Goal: Task Accomplishment & Management: Manage account settings

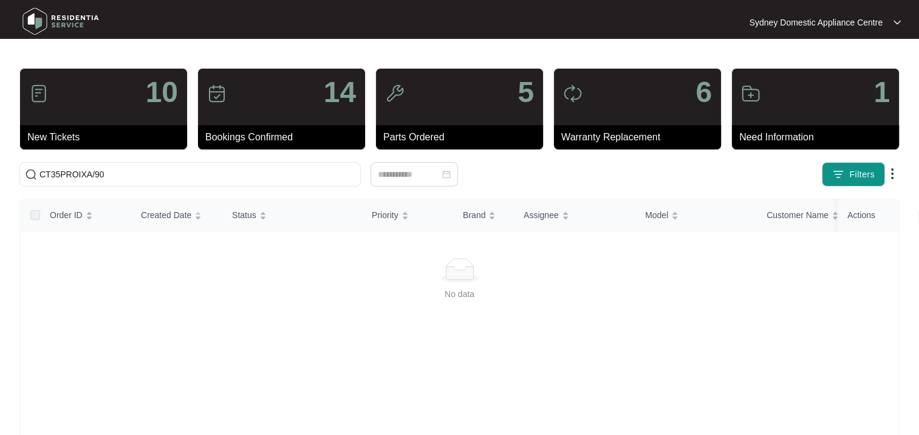
drag, startPoint x: 61, startPoint y: 97, endPoint x: 61, endPoint y: 105, distance: 7.9
click at [61, 98] on div "10" at bounding box center [103, 97] width 167 height 56
drag, startPoint x: 125, startPoint y: 171, endPoint x: 19, endPoint y: 166, distance: 106.4
click at [0, 167] on html "Sydney Domestic Appliance Centre Sydney Dom... 10 New Tickets 14 Bookings Confi…" at bounding box center [459, 286] width 919 height 572
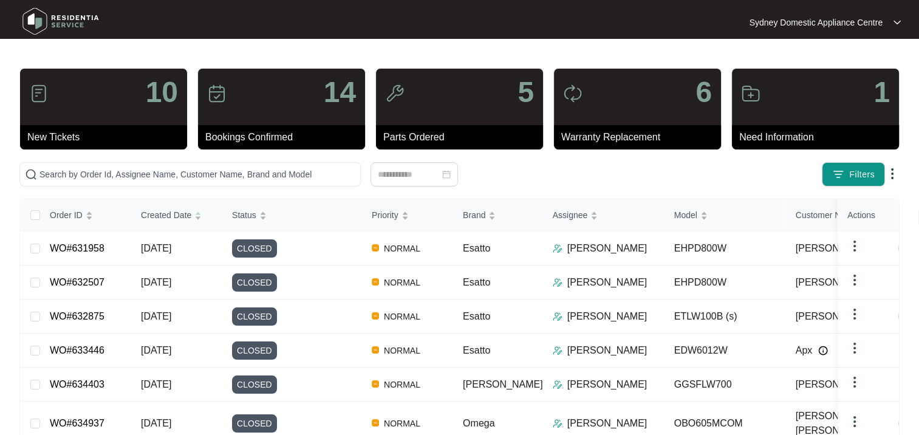
click at [92, 120] on div "10" at bounding box center [103, 97] width 167 height 56
click at [855, 172] on span "Filters" at bounding box center [862, 174] width 26 height 13
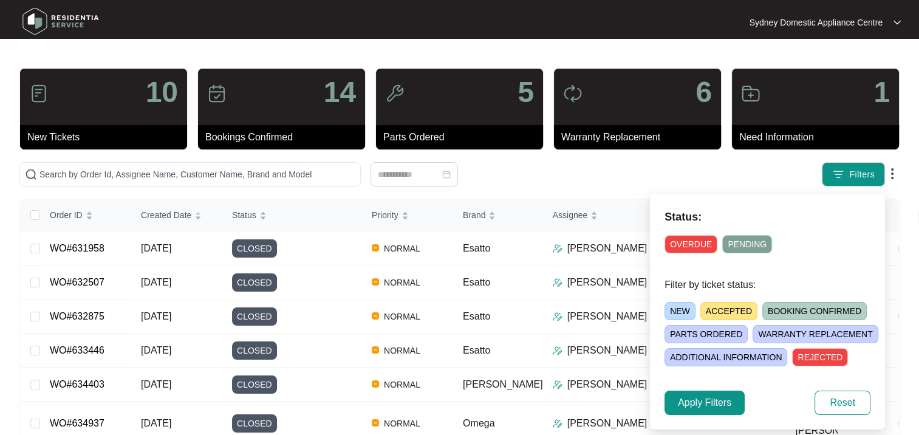
click at [681, 312] on span "NEW" at bounding box center [680, 311] width 31 height 18
click at [696, 410] on button "Apply Filters" at bounding box center [705, 403] width 80 height 24
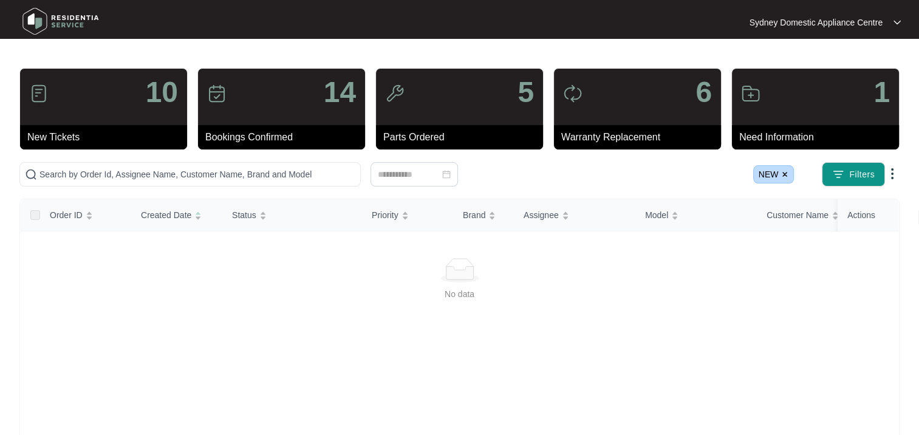
click at [790, 175] on span "NEW" at bounding box center [773, 174] width 41 height 18
click at [786, 173] on img at bounding box center [784, 174] width 7 height 7
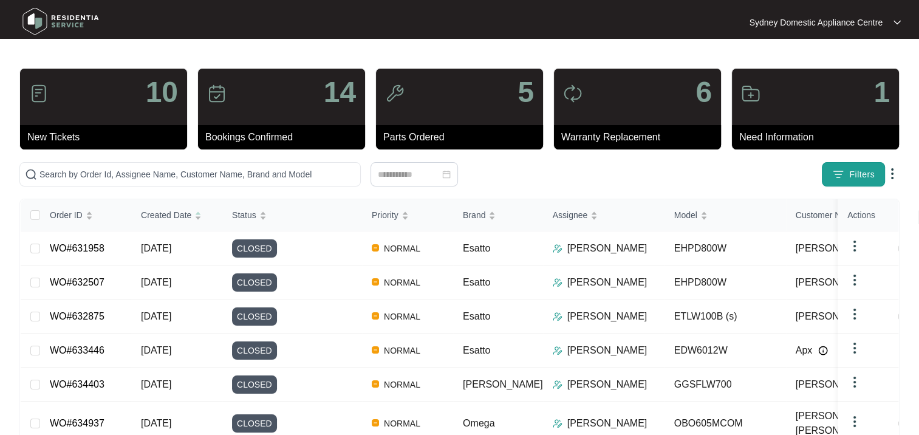
click at [853, 181] on button "Filters" at bounding box center [853, 174] width 63 height 24
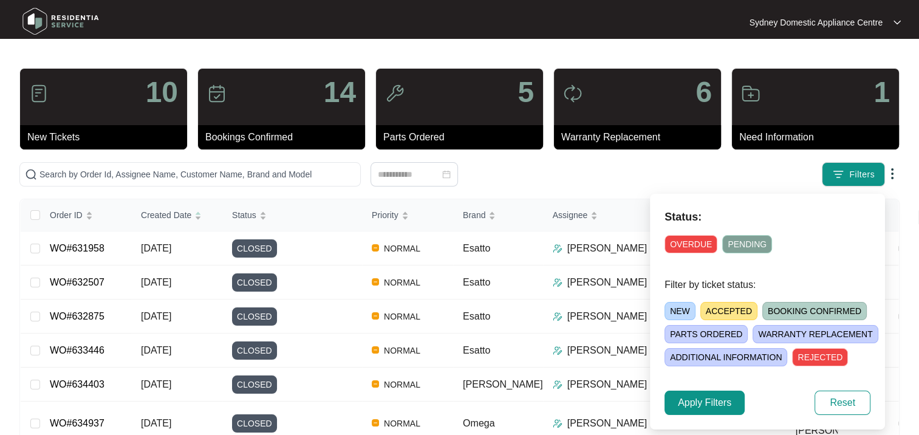
click at [724, 315] on span "ACCEPTED" at bounding box center [728, 311] width 57 height 18
click at [695, 408] on span "Apply Filters" at bounding box center [704, 402] width 53 height 15
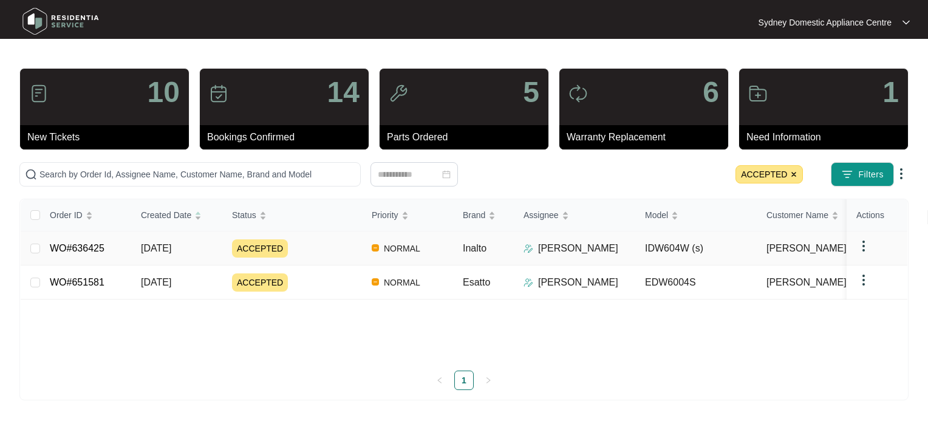
click at [316, 244] on div "ACCEPTED" at bounding box center [297, 248] width 130 height 18
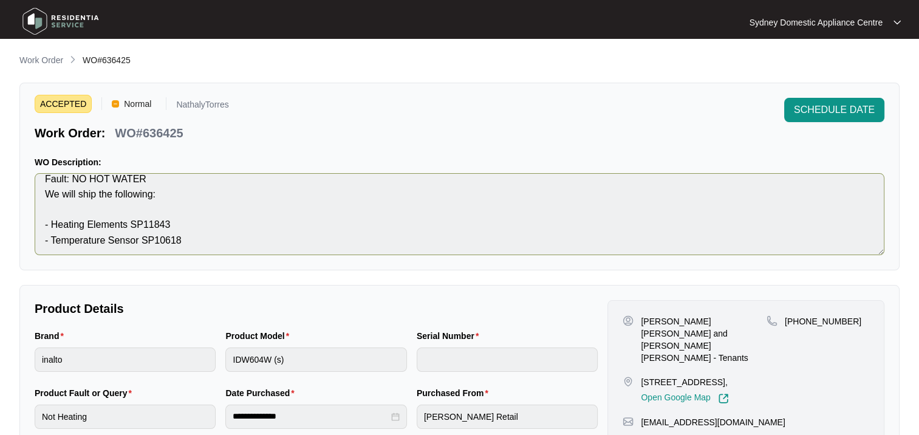
scroll to position [15, 0]
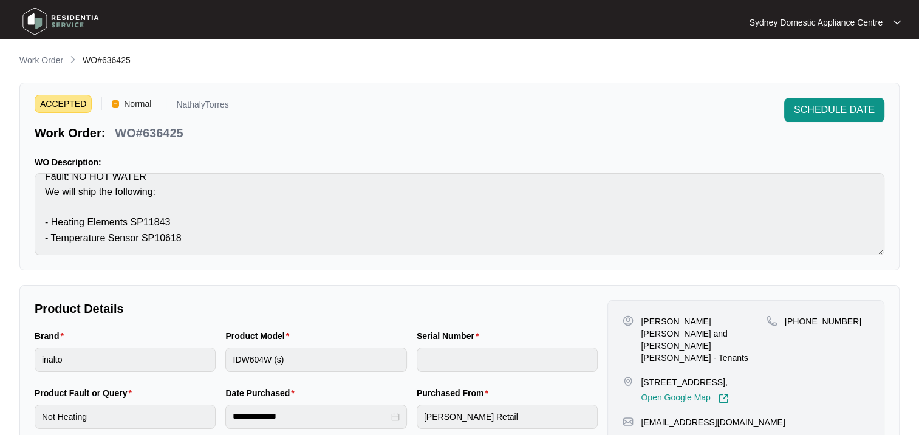
click at [161, 136] on p "WO#636425" at bounding box center [149, 133] width 68 height 17
copy p "636425"
click at [826, 108] on span "SCHEDULE DATE" at bounding box center [834, 110] width 81 height 15
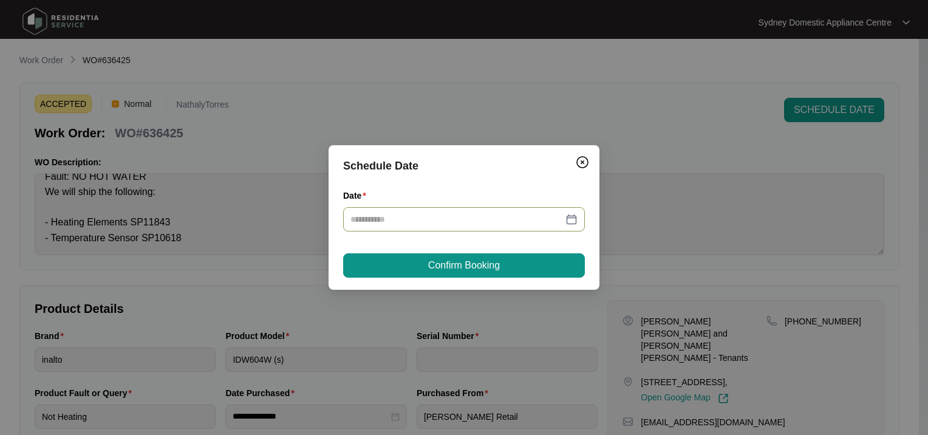
click at [422, 221] on input "Date" at bounding box center [456, 219] width 213 height 13
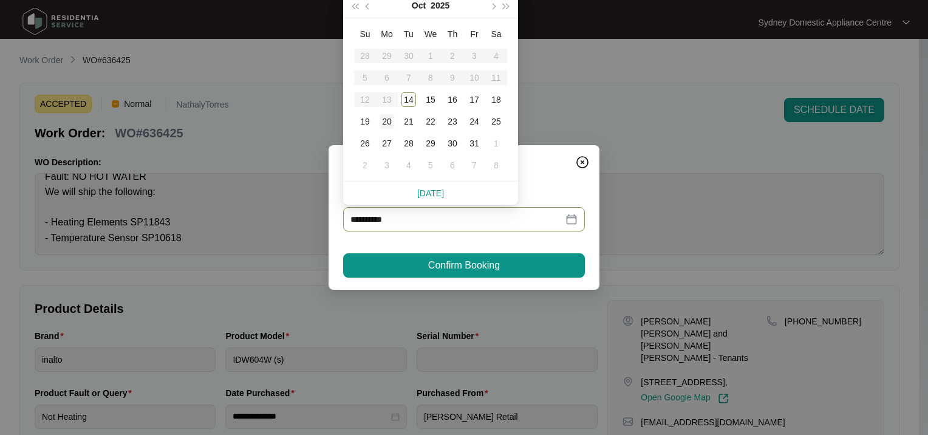
type input "**********"
click at [366, 4] on button "button" at bounding box center [367, 5] width 13 height 24
click at [408, 100] on table "Su Mo Tu We Th Fr Sa 31 1 2 3 4 5 6 7 8 9 10 11 12 13 14 15 16 17 18 19 20 21 2…" at bounding box center [430, 99] width 153 height 153
click at [434, 195] on link "[DATE]" at bounding box center [430, 193] width 27 height 10
type input "**********"
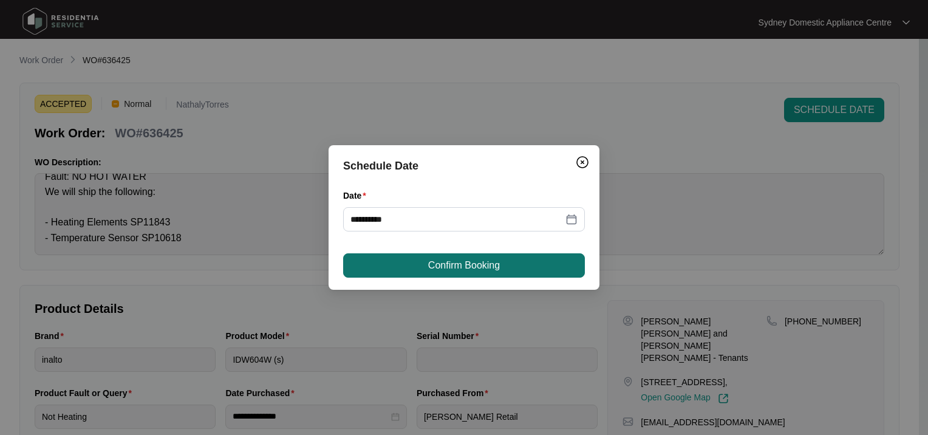
click at [413, 260] on button "Confirm Booking" at bounding box center [464, 265] width 242 height 24
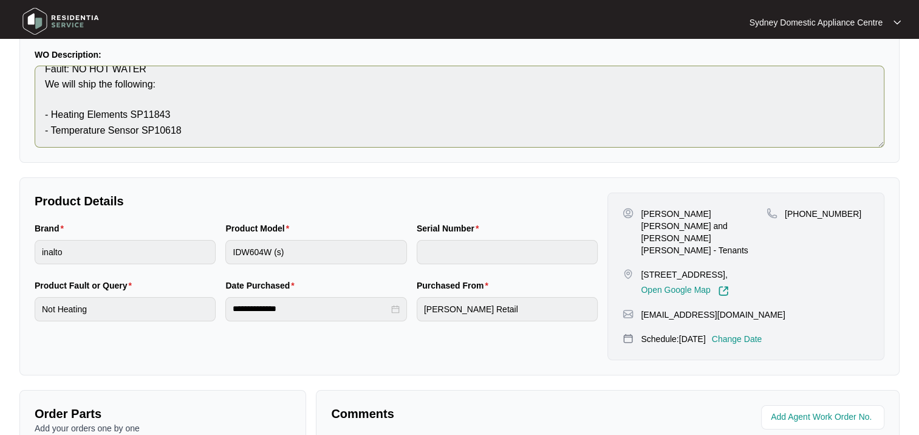
scroll to position [0, 0]
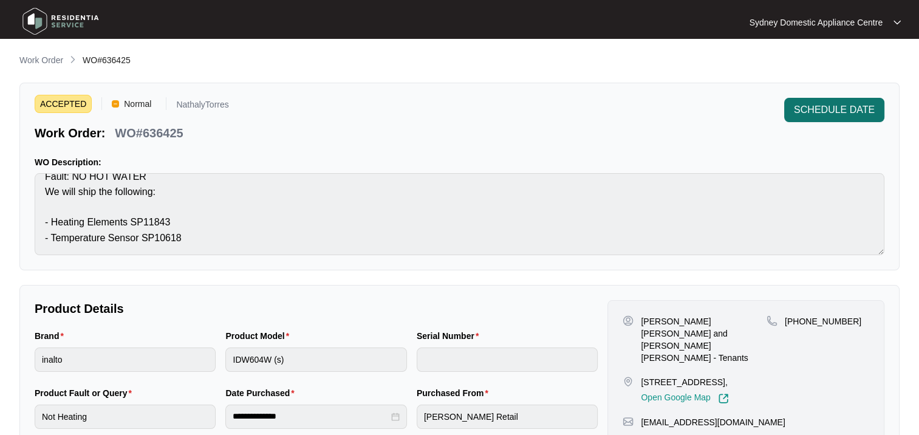
click at [815, 107] on span "SCHEDULE DATE" at bounding box center [834, 110] width 81 height 15
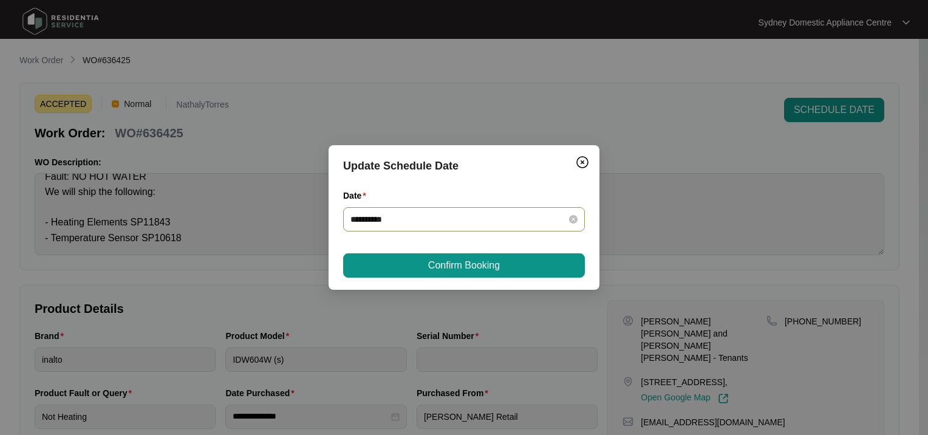
click at [355, 228] on div "**********" at bounding box center [464, 219] width 242 height 24
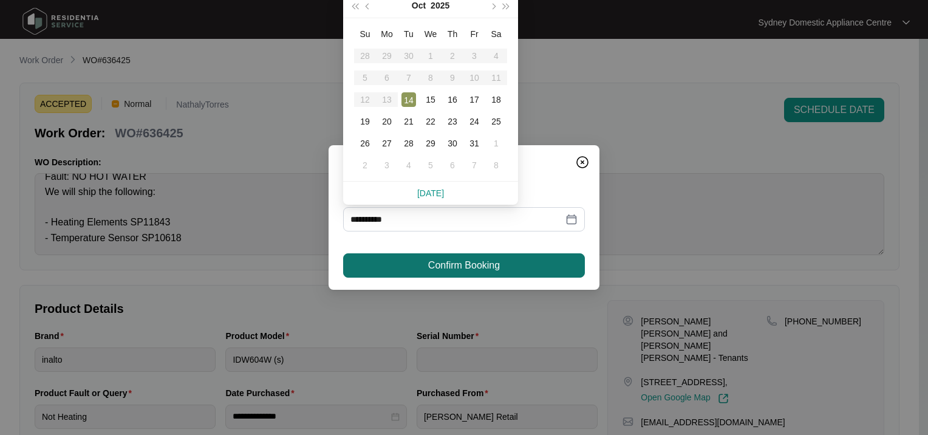
click at [394, 264] on button "Confirm Booking" at bounding box center [464, 265] width 242 height 24
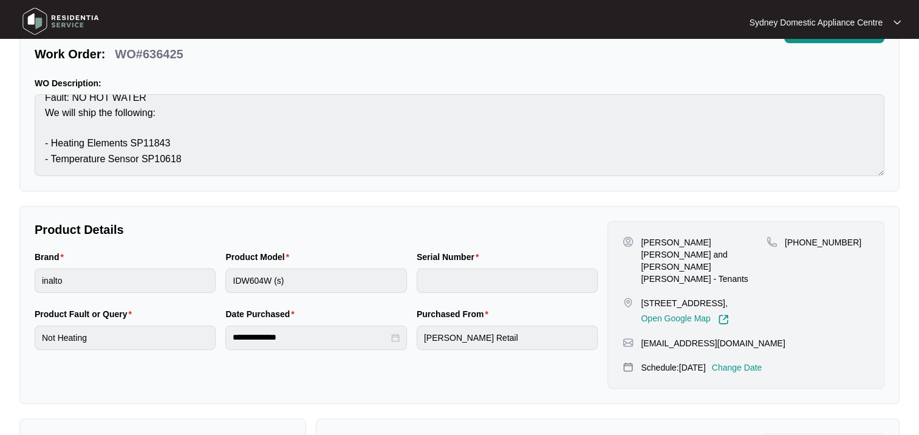
scroll to position [364, 0]
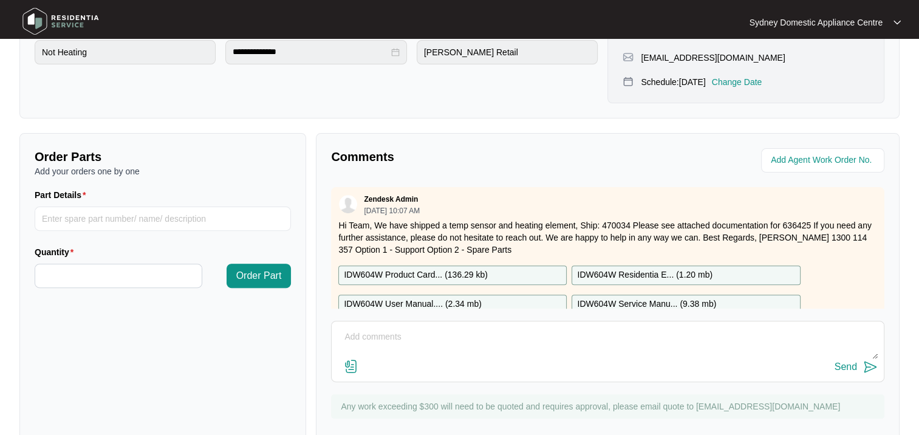
click at [466, 330] on textarea at bounding box center [608, 343] width 540 height 32
paste textarea "Serial Number: 23059453010100002"
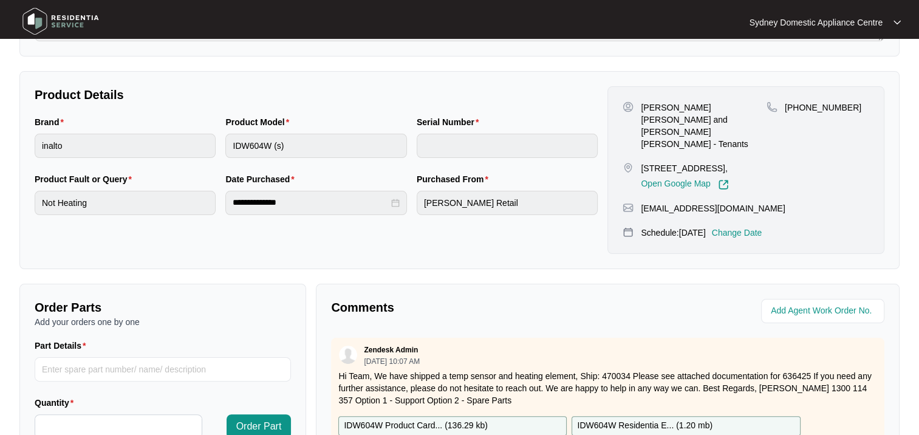
scroll to position [61, 0]
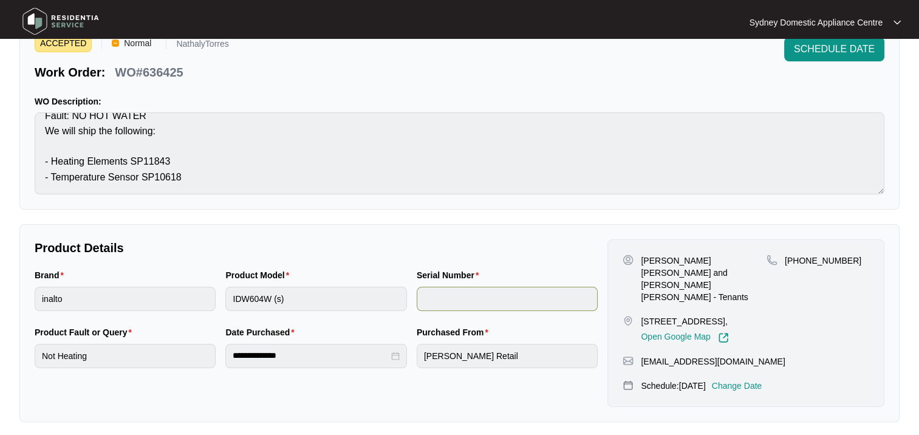
type textarea "Serial Number: 23059453010100002"
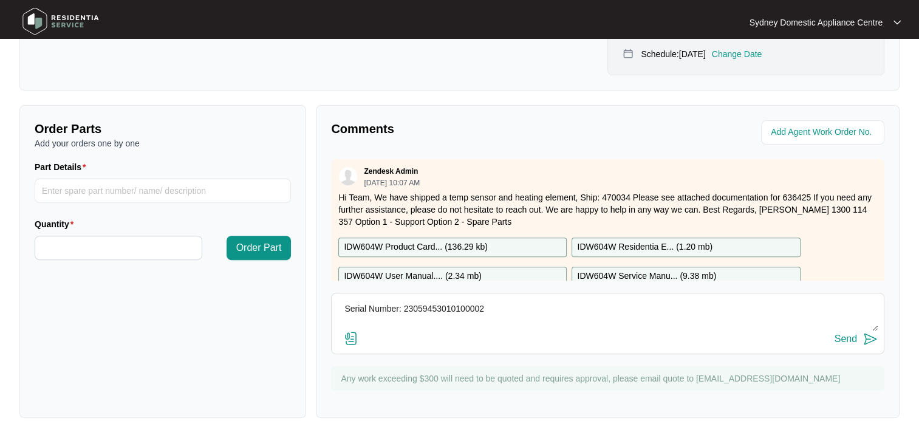
scroll to position [394, 0]
click at [432, 330] on div "Send" at bounding box center [608, 338] width 540 height 16
click at [857, 335] on button "Send" at bounding box center [856, 338] width 43 height 16
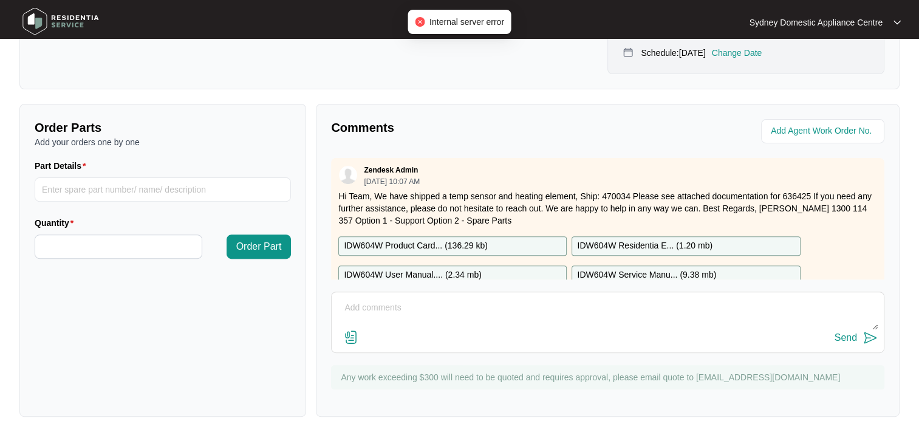
click at [415, 312] on textarea at bounding box center [608, 314] width 540 height 32
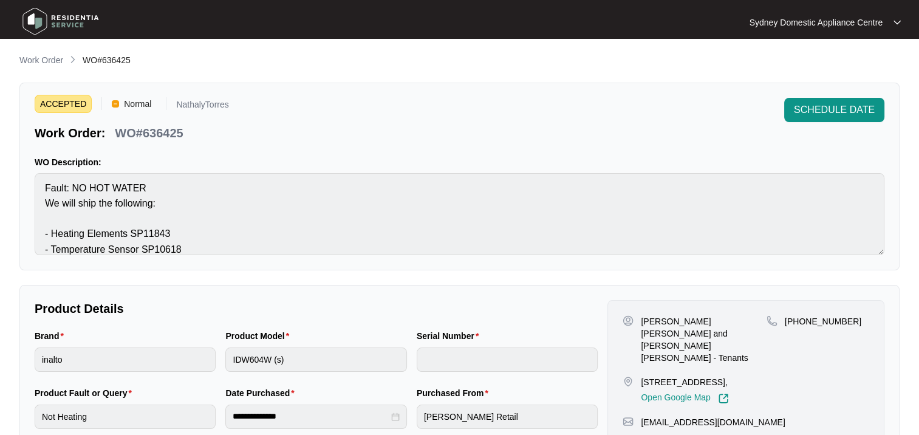
scroll to position [0, 0]
click at [595, 137] on div "ACCEPTED Normal NathalyTorres Work Order: WO#636425 SCHEDULE DATE" at bounding box center [460, 120] width 850 height 44
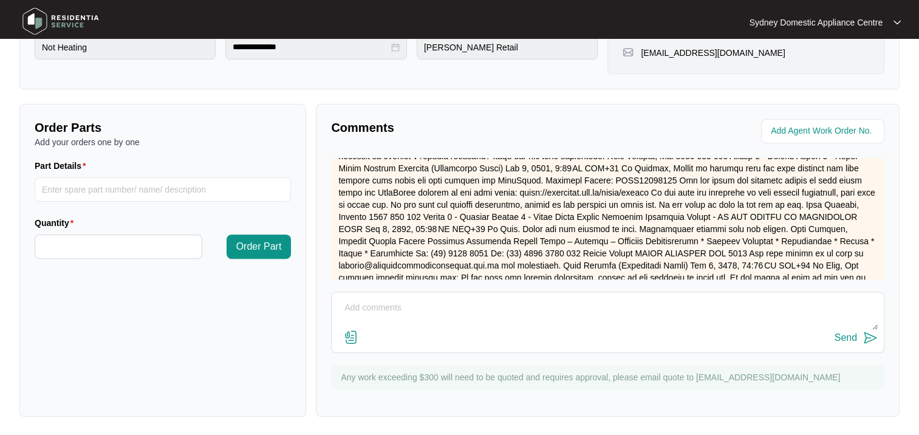
scroll to position [866, 0]
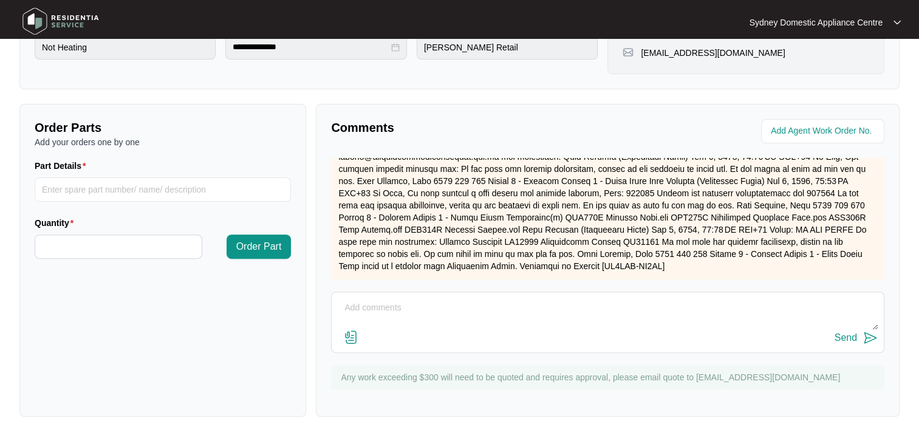
click at [406, 301] on textarea at bounding box center [608, 314] width 540 height 32
paste textarea "Serial Number: 23059453010100002"
type textarea "Serial Number: 23059453010100002"
click at [847, 340] on div "Send" at bounding box center [846, 337] width 22 height 11
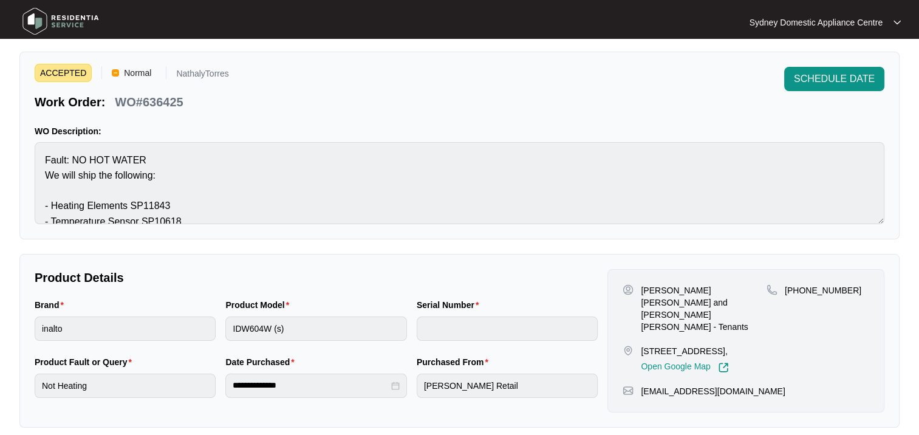
scroll to position [0, 0]
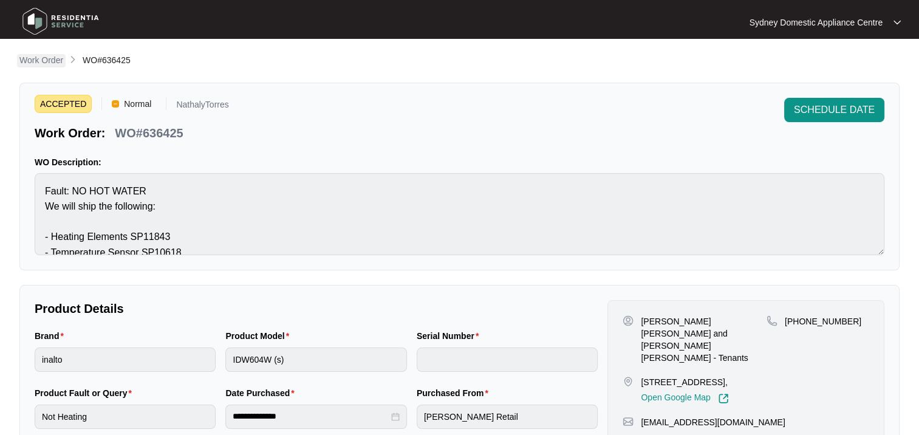
click at [46, 56] on p "Work Order" at bounding box center [41, 60] width 44 height 12
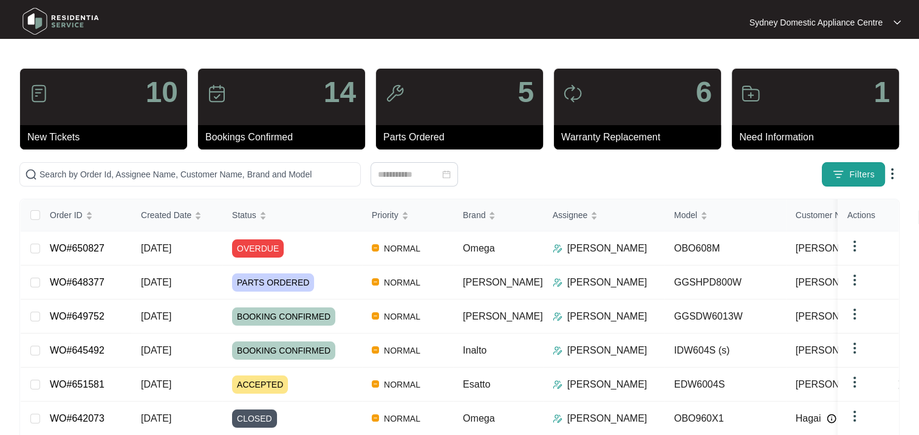
drag, startPoint x: 846, startPoint y: 169, endPoint x: 831, endPoint y: 173, distance: 15.6
click at [846, 169] on button "Filters" at bounding box center [853, 174] width 63 height 24
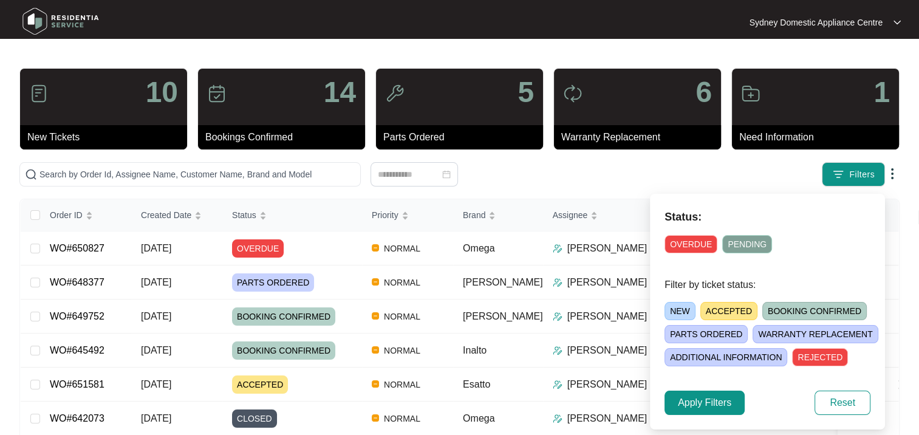
click at [714, 320] on div "NEW ACCEPTED BOOKING CONFIRMED PARTS ORDERED WARRANTY REPLACEMENT ADDITIONAL IN…" at bounding box center [782, 331] width 235 height 69
click at [712, 315] on span "ACCEPTED" at bounding box center [728, 311] width 57 height 18
click at [700, 405] on span "Apply Filters" at bounding box center [704, 402] width 53 height 15
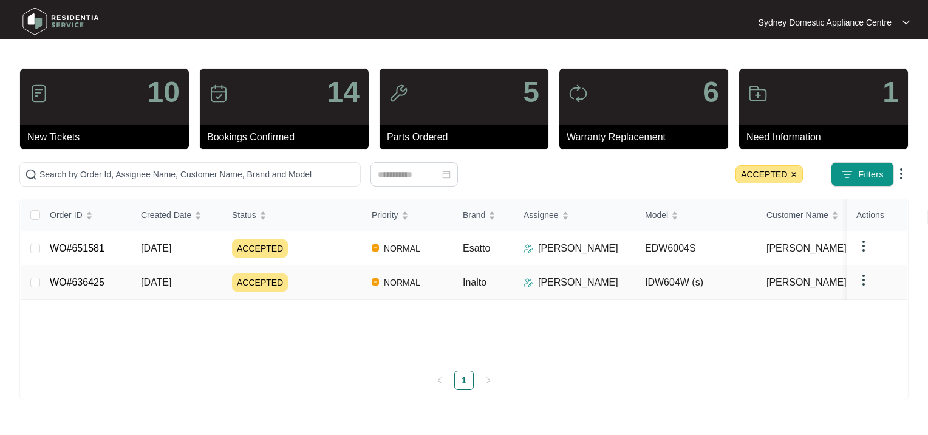
click at [313, 282] on div "ACCEPTED" at bounding box center [297, 282] width 130 height 18
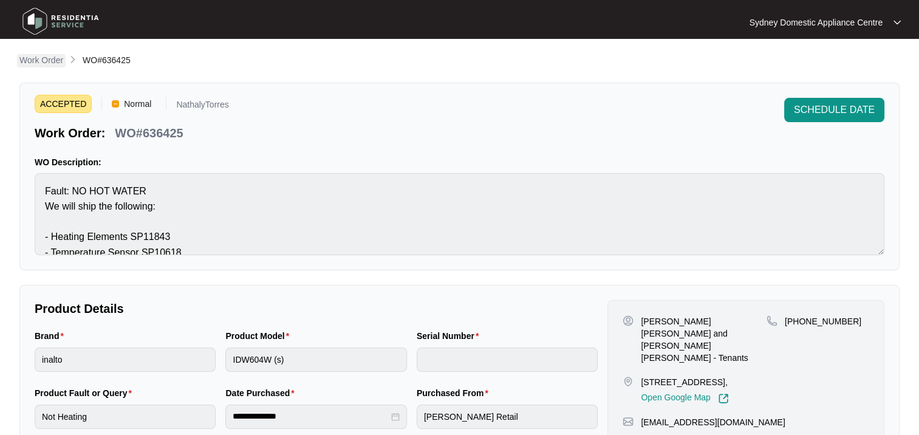
click at [54, 55] on p "Work Order" at bounding box center [41, 60] width 44 height 12
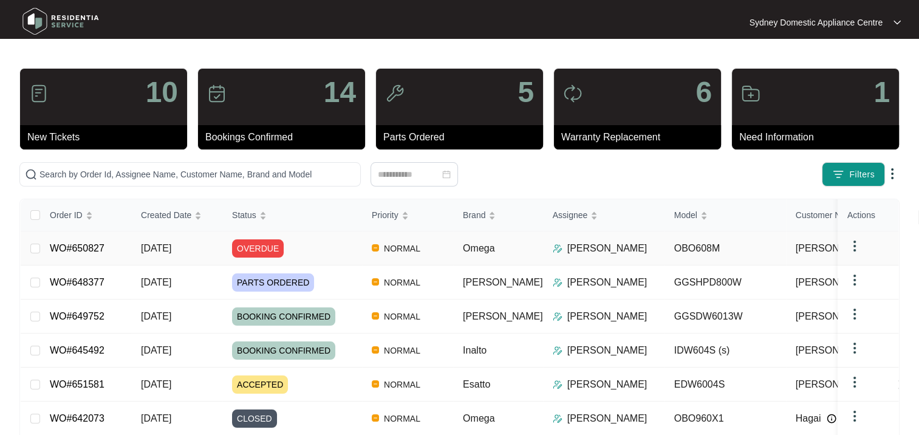
click at [243, 244] on span "OVERDUE" at bounding box center [258, 248] width 52 height 18
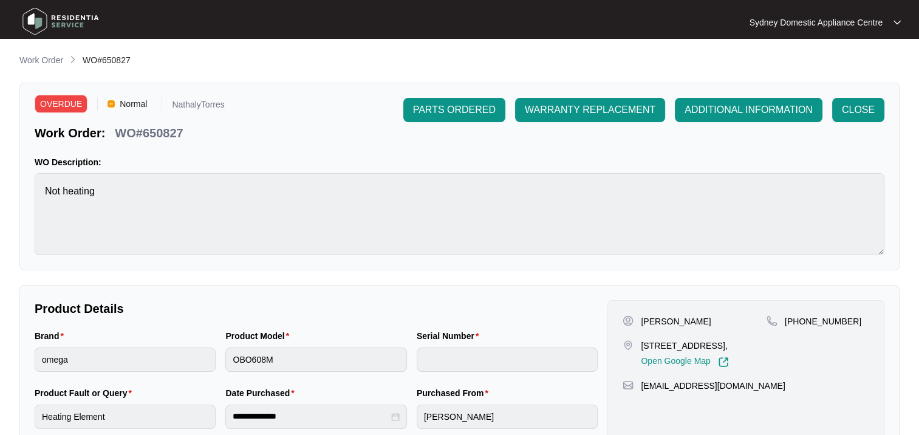
drag, startPoint x: 752, startPoint y: 345, endPoint x: 640, endPoint y: 343, distance: 112.4
click at [640, 343] on div "25/25 Carlingford Rd Epping NSW 2121, Open Google Map" at bounding box center [695, 354] width 144 height 28
copy p "25/25 Carlingford Rd Epping"
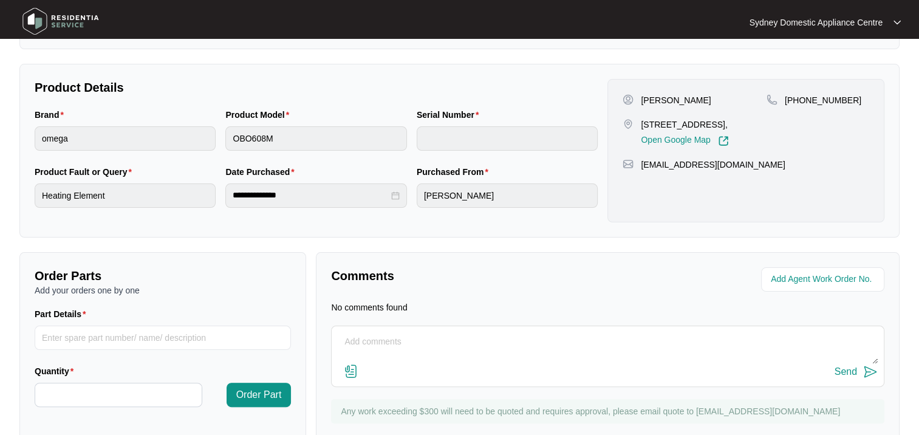
scroll to position [255, 0]
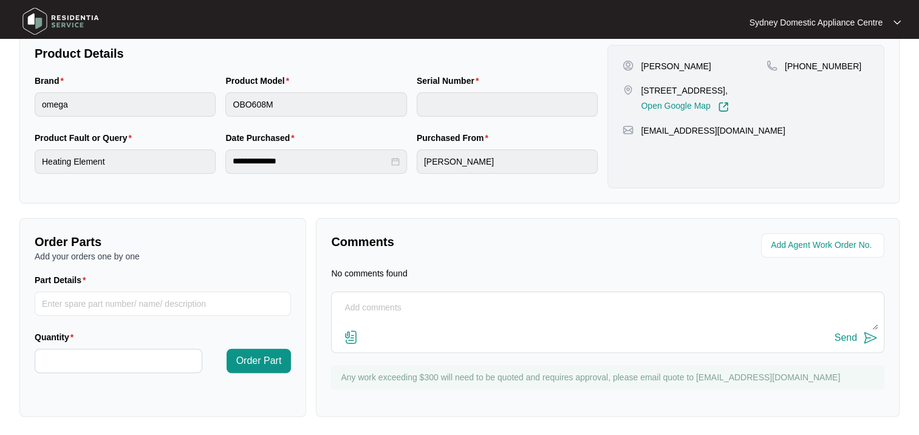
click at [388, 299] on textarea at bounding box center [608, 314] width 540 height 32
type textarea "Booked 15/10/25"
click at [843, 342] on div "Send" at bounding box center [846, 337] width 22 height 11
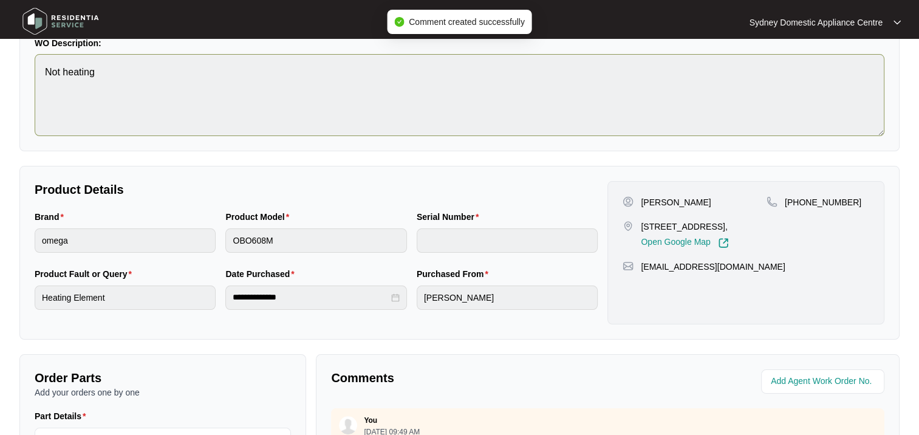
scroll to position [0, 0]
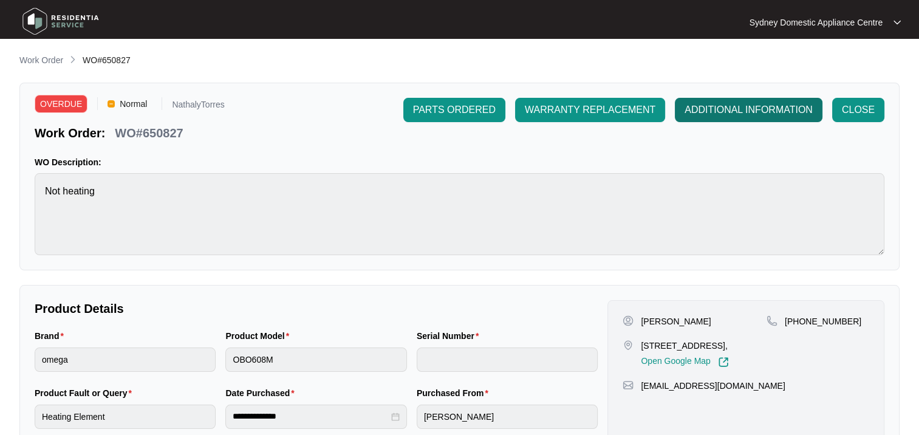
click at [759, 112] on span "ADDITIONAL INFORMATION" at bounding box center [749, 110] width 128 height 15
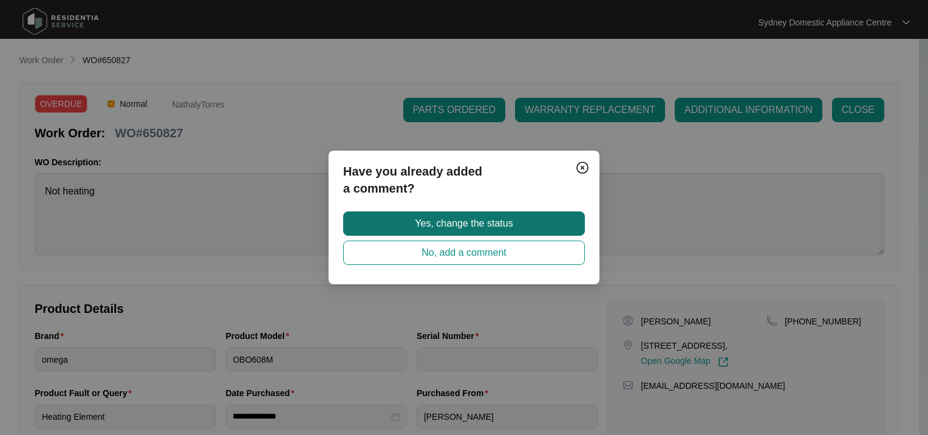
click at [515, 224] on button "Yes, change the status" at bounding box center [464, 223] width 242 height 24
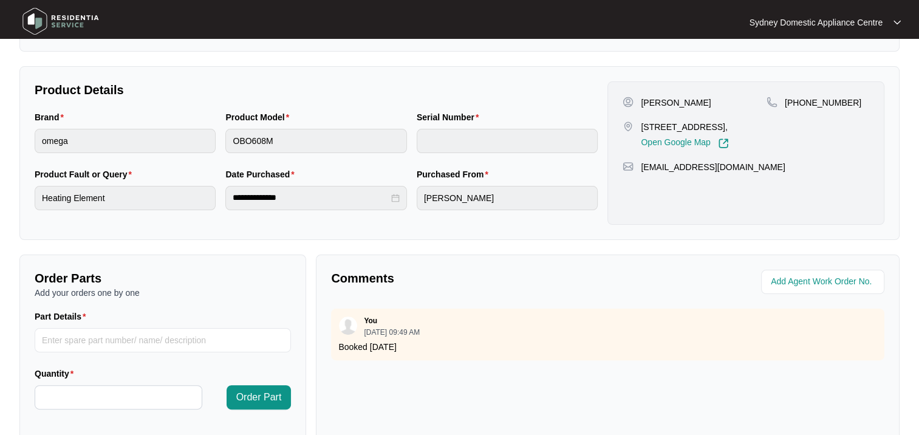
scroll to position [304, 0]
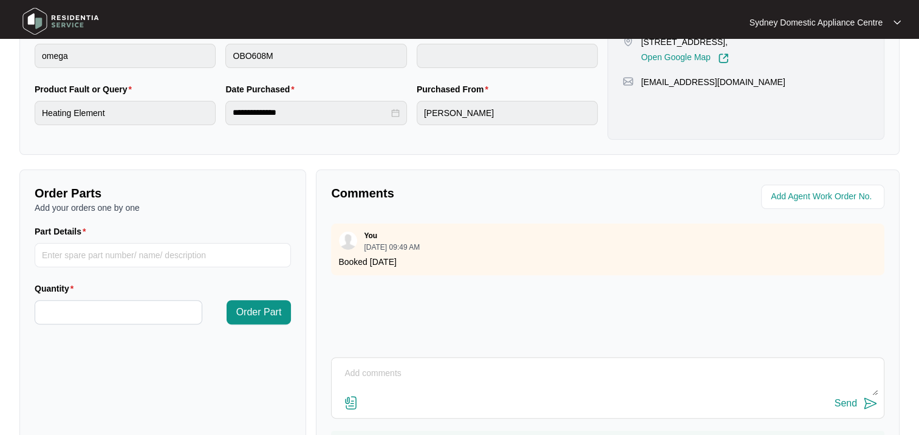
click at [411, 369] on textarea at bounding box center [608, 380] width 540 height 32
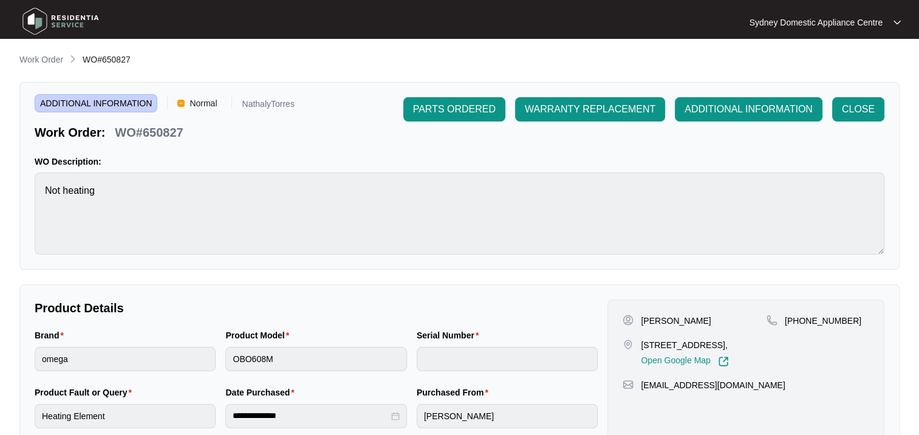
scroll to position [0, 0]
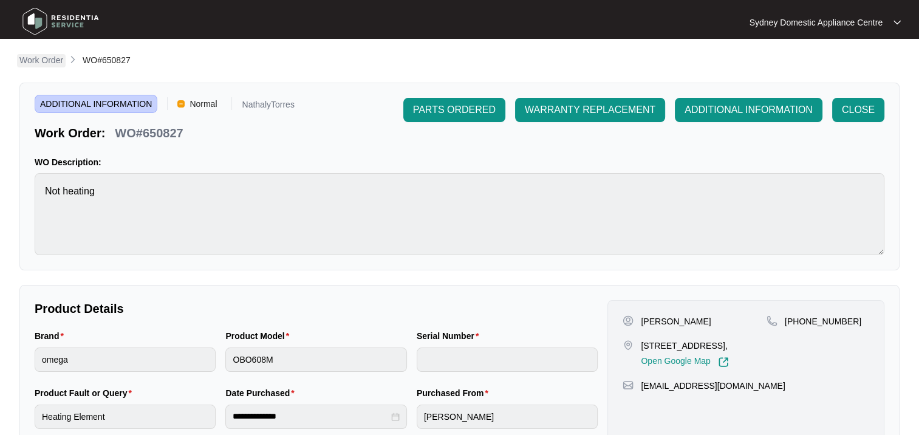
click at [51, 58] on p "Work Order" at bounding box center [41, 60] width 44 height 12
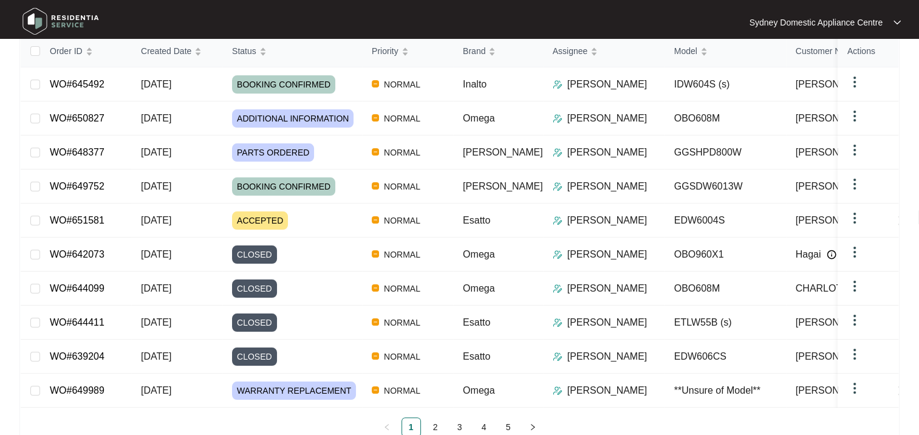
scroll to position [197, 0]
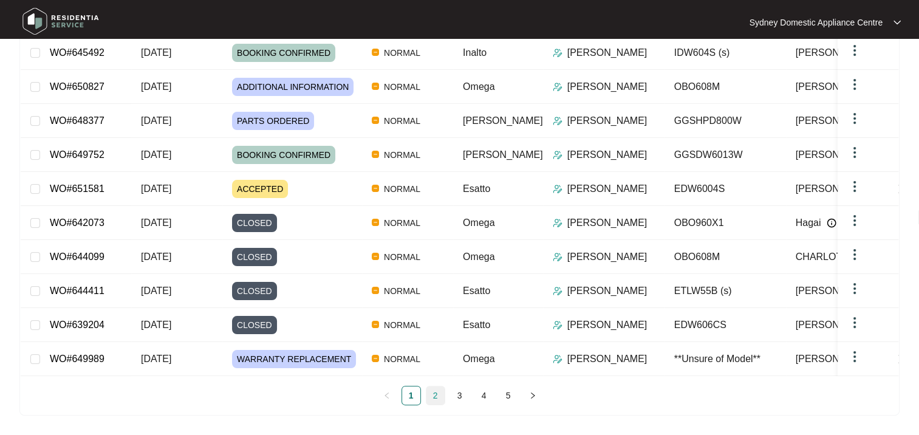
click at [428, 399] on link "2" at bounding box center [435, 395] width 18 height 18
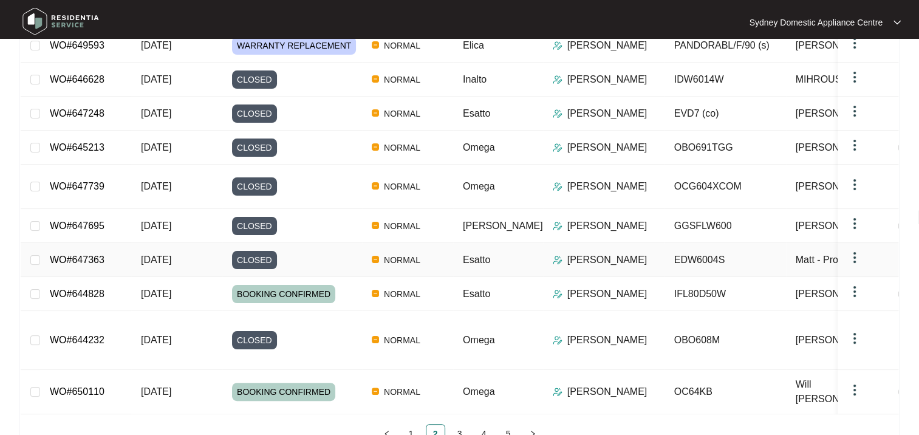
scroll to position [219, 0]
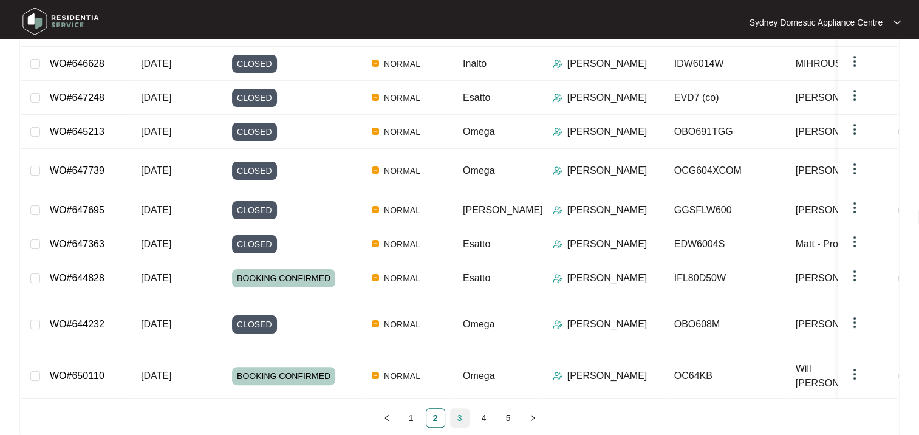
click at [459, 409] on link "3" at bounding box center [460, 418] width 18 height 18
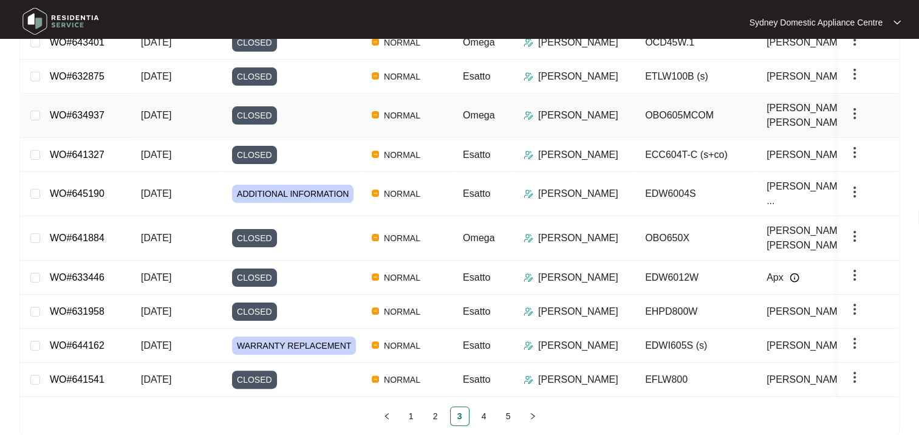
scroll to position [208, 0]
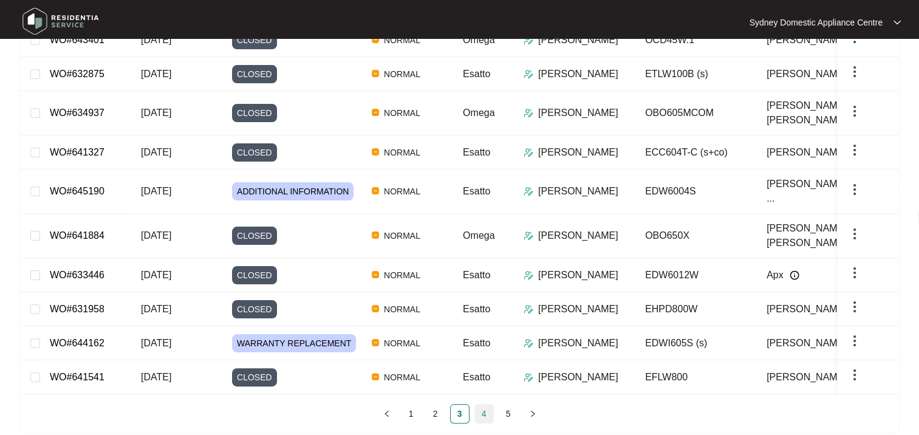
click at [484, 405] on link "4" at bounding box center [484, 414] width 18 height 18
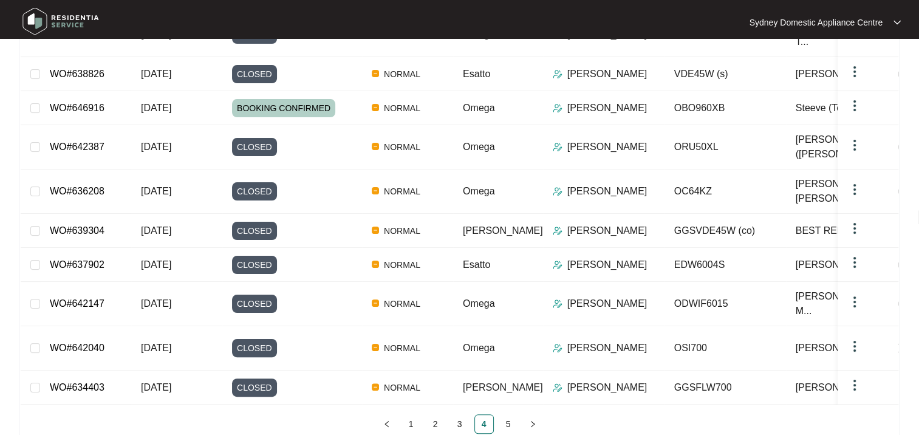
scroll to position [36, 0]
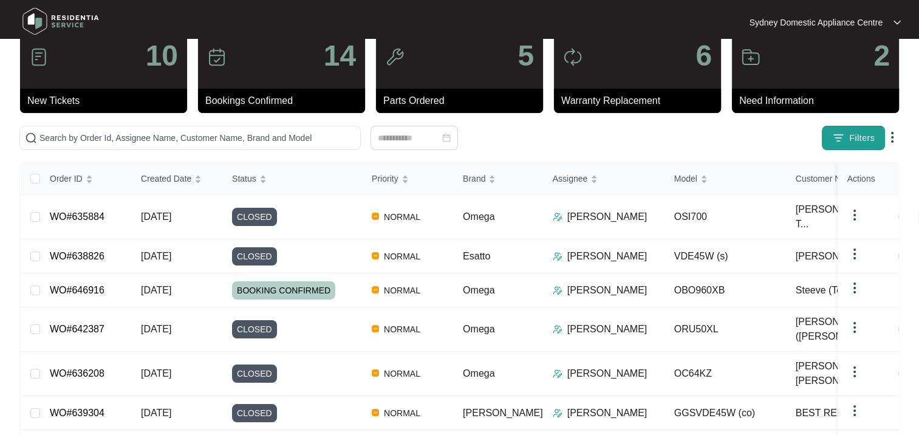
click at [871, 133] on span "Filters" at bounding box center [862, 138] width 26 height 13
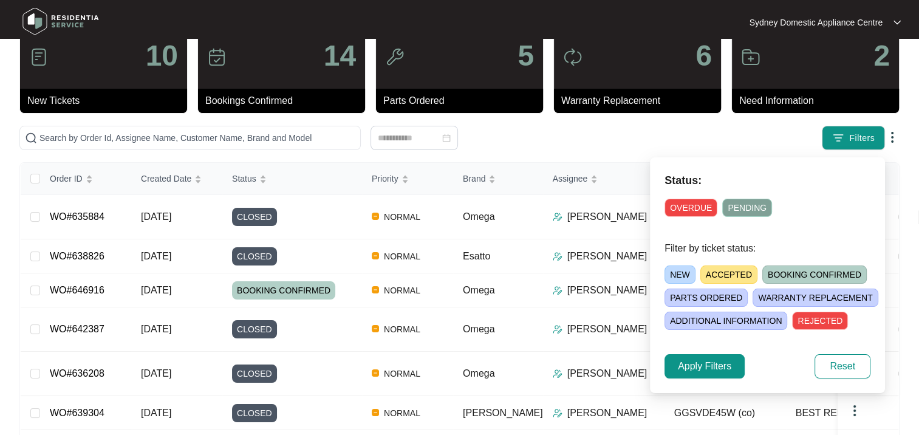
click at [710, 271] on span "ACCEPTED" at bounding box center [728, 274] width 57 height 18
click at [683, 364] on span "Apply Filters" at bounding box center [704, 366] width 53 height 15
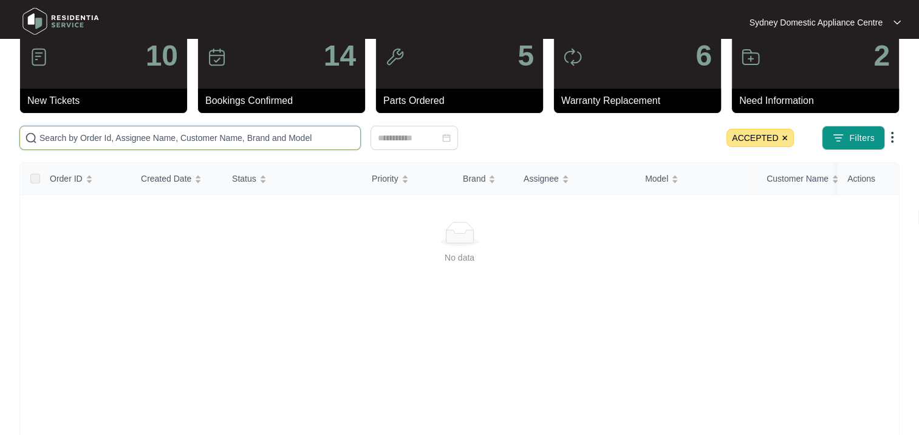
drag, startPoint x: 183, startPoint y: 141, endPoint x: 177, endPoint y: 137, distance: 7.4
click at [180, 139] on input "text" at bounding box center [197, 137] width 316 height 13
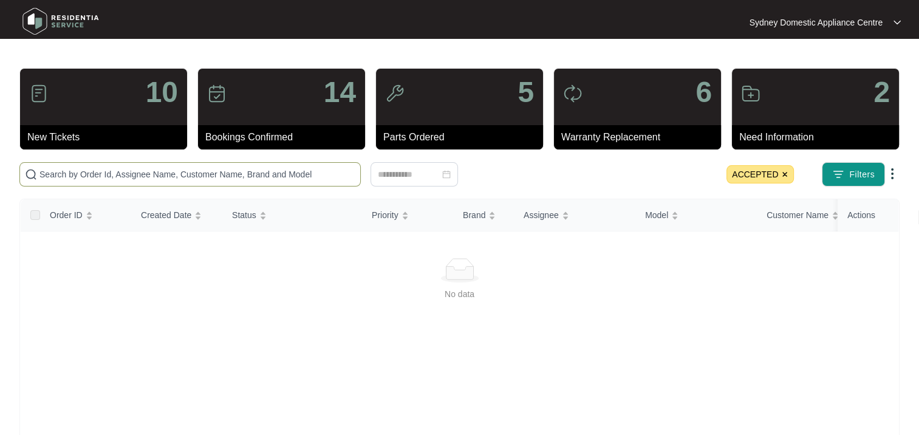
scroll to position [0, 0]
click at [138, 129] on div "New Tickets" at bounding box center [103, 137] width 167 height 24
click at [80, 173] on input "text" at bounding box center [197, 174] width 316 height 13
paste input "Unit 48/93-103 Euston Rd,"
drag, startPoint x: 160, startPoint y: 168, endPoint x: -2, endPoint y: 179, distance: 163.1
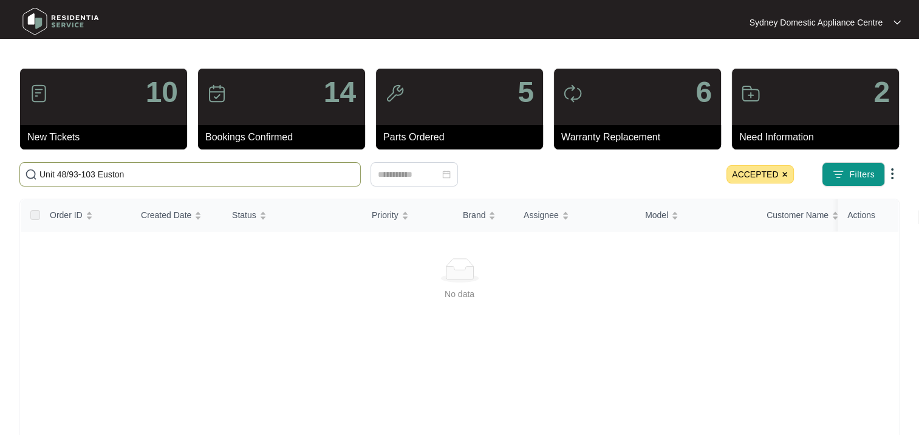
click at [0, 179] on html "Sydney Domestic Appliance Centre Sydney Dom... 10 New Tickets 14 Bookings Confi…" at bounding box center [459, 286] width 919 height 572
paste input "636425"
click at [92, 168] on input "636425" at bounding box center [197, 174] width 316 height 13
click at [787, 171] on img at bounding box center [784, 174] width 7 height 7
click at [129, 169] on input "636425" at bounding box center [197, 174] width 316 height 13
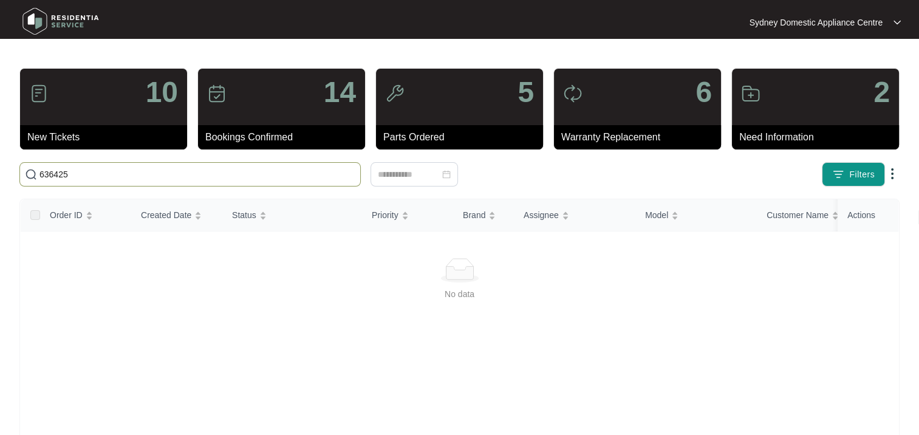
click at [87, 123] on div "10" at bounding box center [103, 97] width 167 height 56
click at [77, 176] on input "636425" at bounding box center [197, 174] width 316 height 13
type input "636425"
drag, startPoint x: 77, startPoint y: 174, endPoint x: -2, endPoint y: 162, distance: 79.9
click at [0, 162] on html "Sydney Domestic Appliance Centre Sydney Dom... 10 New Tickets 14 Bookings Confi…" at bounding box center [459, 286] width 919 height 572
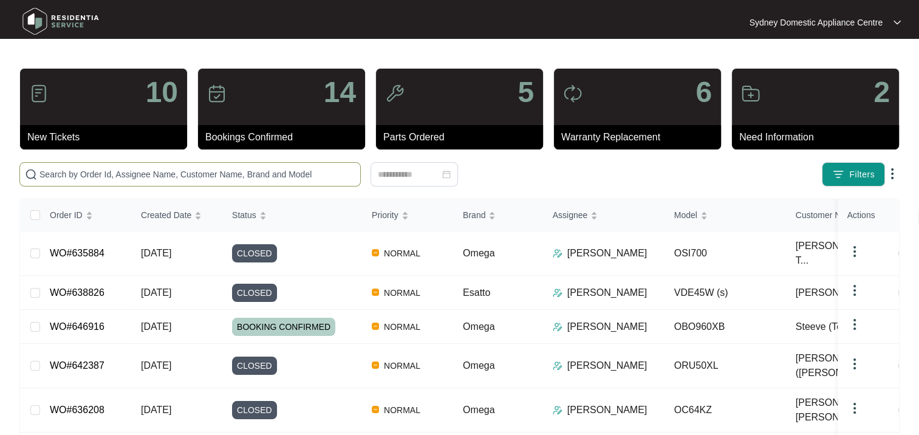
click at [211, 177] on input "text" at bounding box center [197, 174] width 316 height 13
paste input "636425"
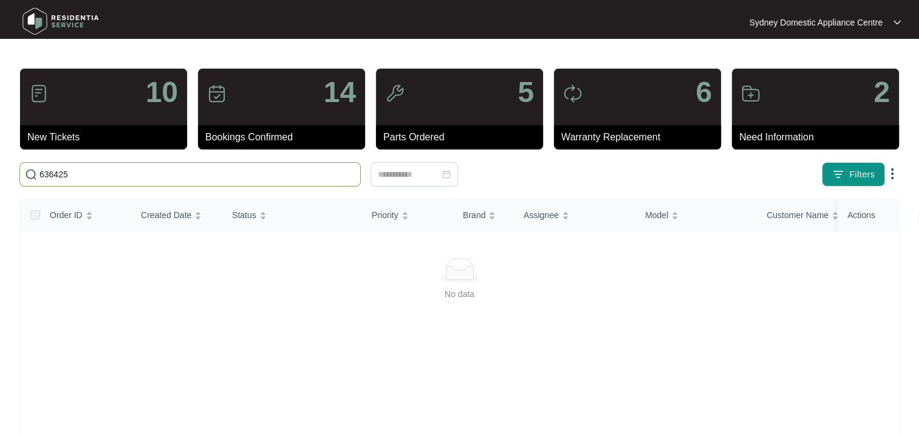
type input "636425"
click at [124, 119] on div "10" at bounding box center [103, 97] width 167 height 56
drag, startPoint x: 404, startPoint y: 135, endPoint x: 340, endPoint y: 150, distance: 65.6
click at [403, 135] on p "Parts Ordered" at bounding box center [463, 137] width 160 height 15
drag, startPoint x: 304, startPoint y: 128, endPoint x: 135, endPoint y: 124, distance: 168.9
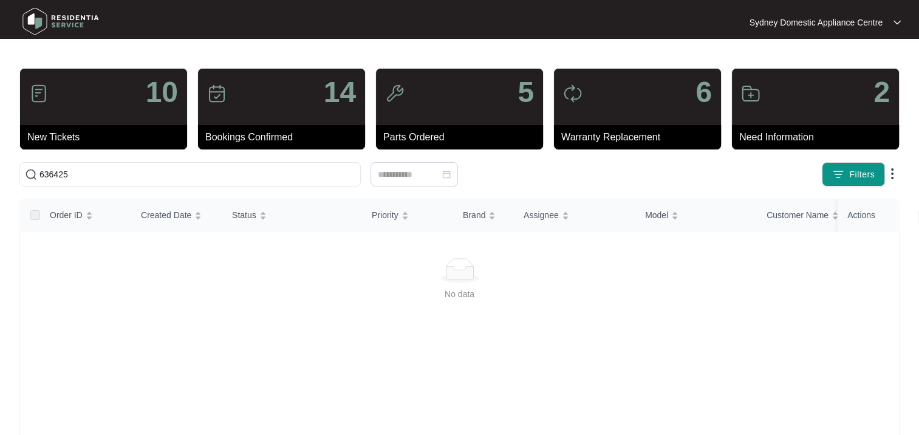
click at [303, 128] on div "Bookings Confirmed" at bounding box center [281, 137] width 167 height 24
click at [53, 98] on div "10" at bounding box center [103, 97] width 167 height 56
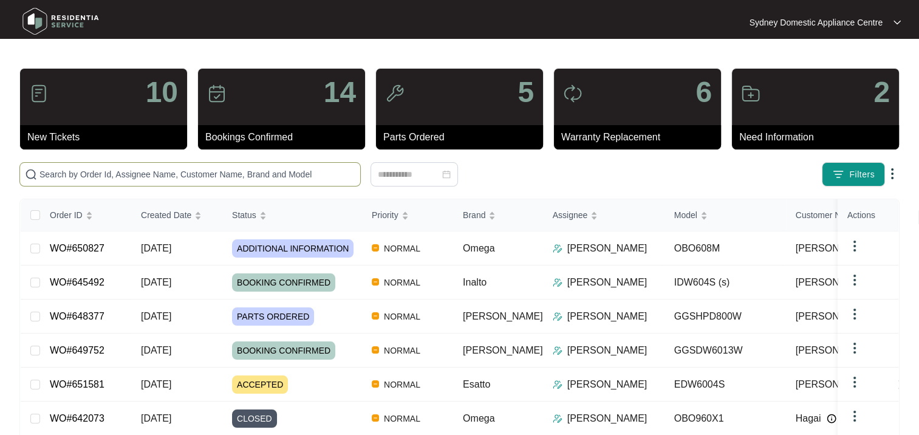
click at [100, 173] on input "text" at bounding box center [197, 174] width 316 height 13
paste input "636425"
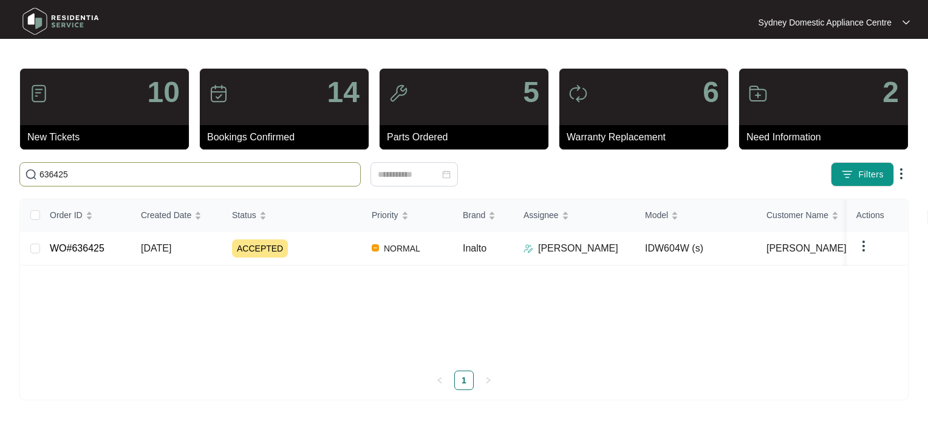
type input "636425"
click at [111, 250] on td "WO#636425" at bounding box center [85, 248] width 91 height 34
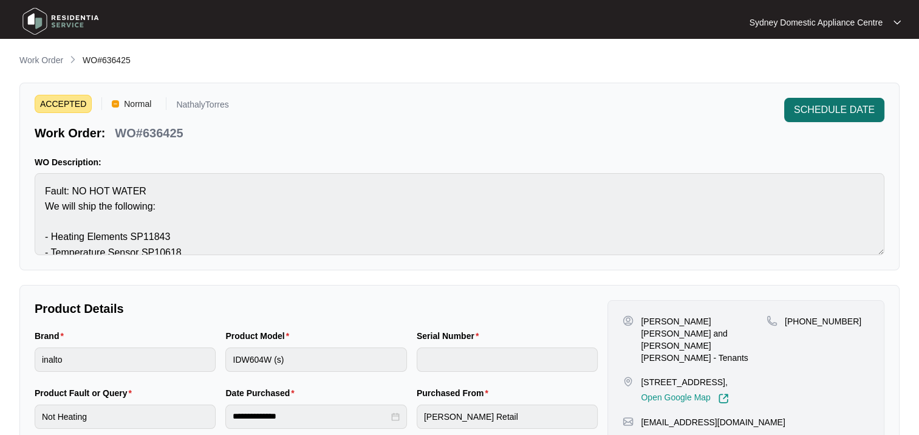
click at [799, 112] on span "SCHEDULE DATE" at bounding box center [834, 110] width 81 height 15
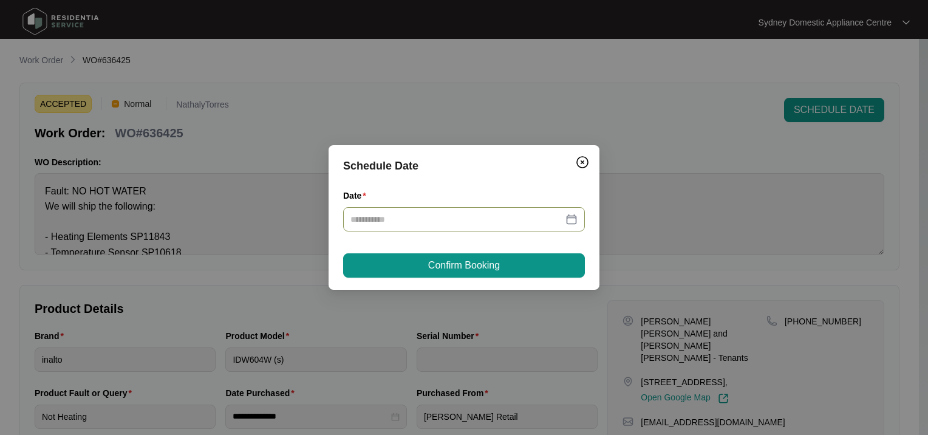
click at [444, 227] on div at bounding box center [464, 219] width 242 height 24
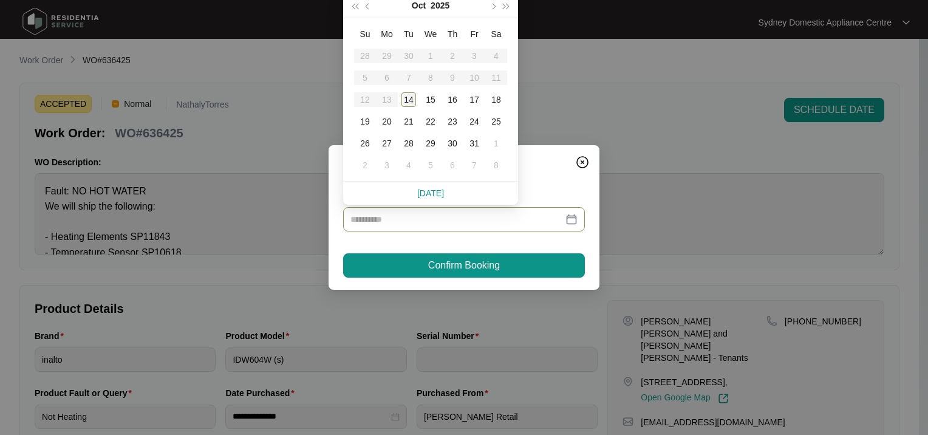
click at [411, 95] on div "14" at bounding box center [409, 99] width 15 height 15
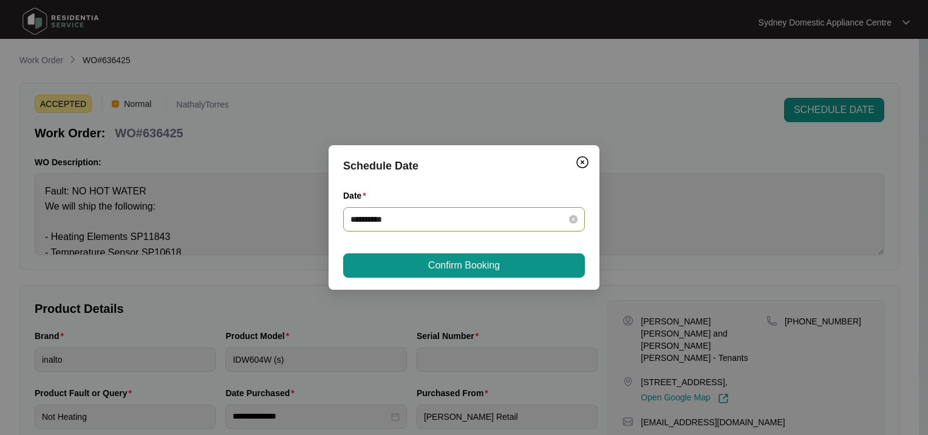
type input "**********"
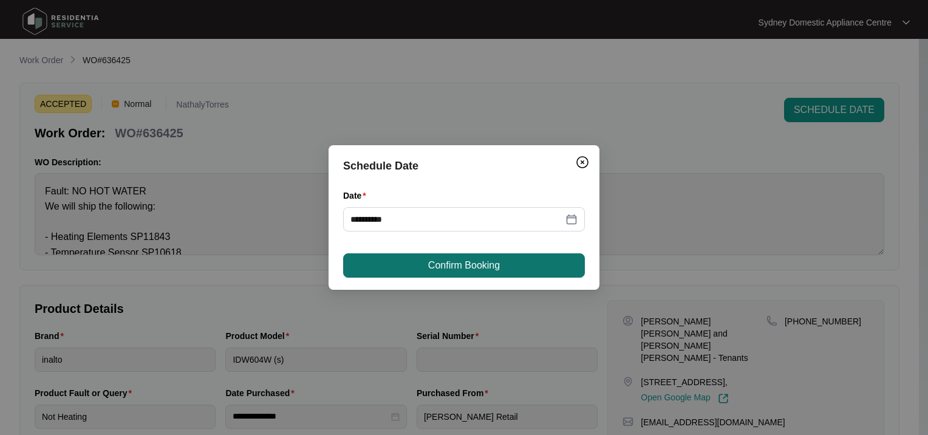
click at [425, 269] on button "Confirm Booking" at bounding box center [464, 265] width 242 height 24
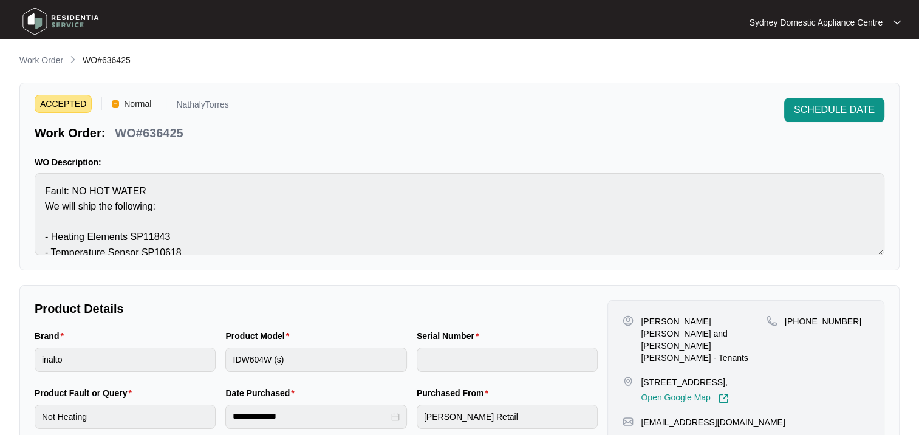
drag, startPoint x: 44, startPoint y: 63, endPoint x: 58, endPoint y: 67, distance: 14.4
click at [44, 63] on p "Work Order" at bounding box center [41, 60] width 44 height 12
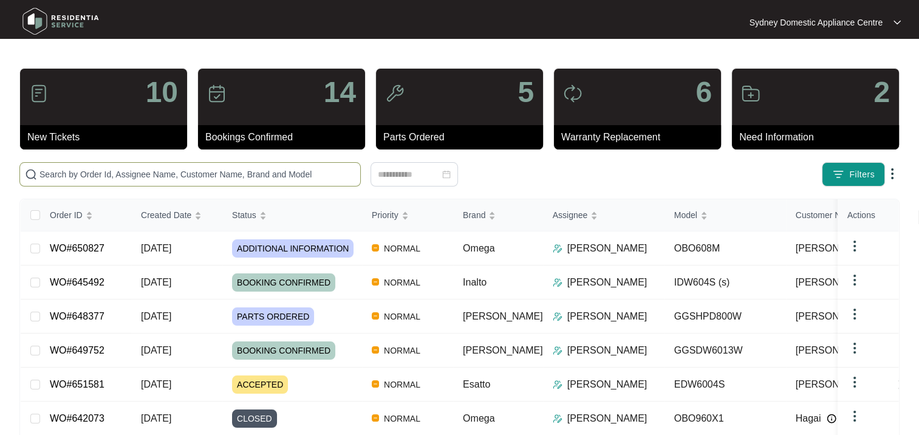
drag, startPoint x: 117, startPoint y: 182, endPoint x: 86, endPoint y: 170, distance: 33.1
click at [116, 182] on span at bounding box center [189, 174] width 341 height 24
type input "[DEMOGRAPHIC_DATA]"
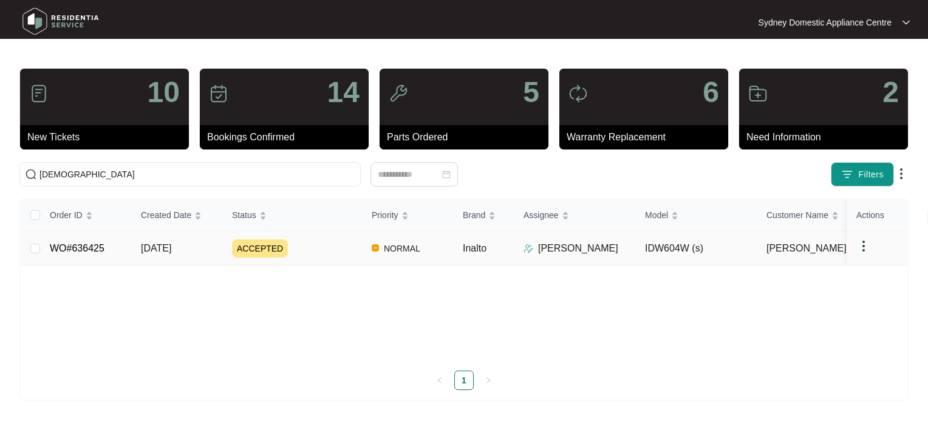
click at [316, 247] on div "ACCEPTED" at bounding box center [297, 248] width 130 height 18
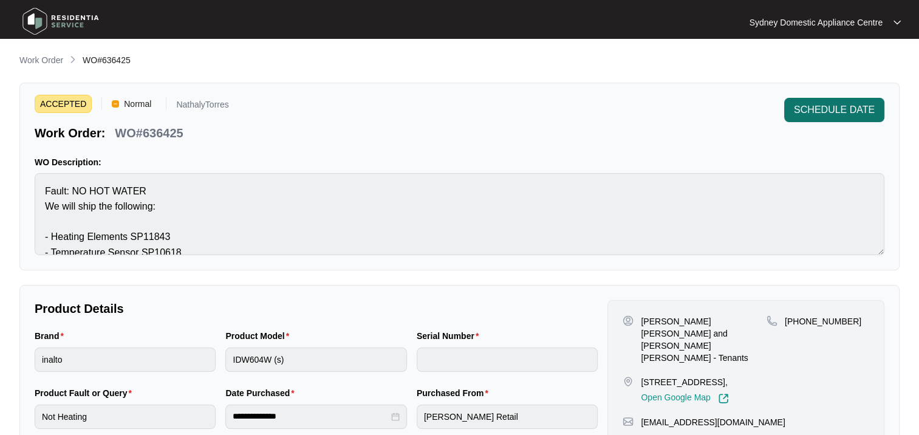
click at [813, 109] on span "SCHEDULE DATE" at bounding box center [834, 110] width 81 height 15
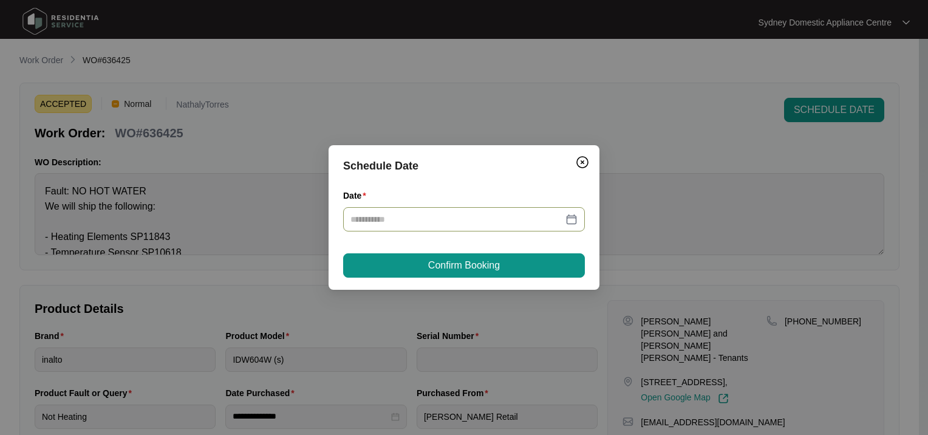
click at [355, 230] on div at bounding box center [464, 219] width 242 height 24
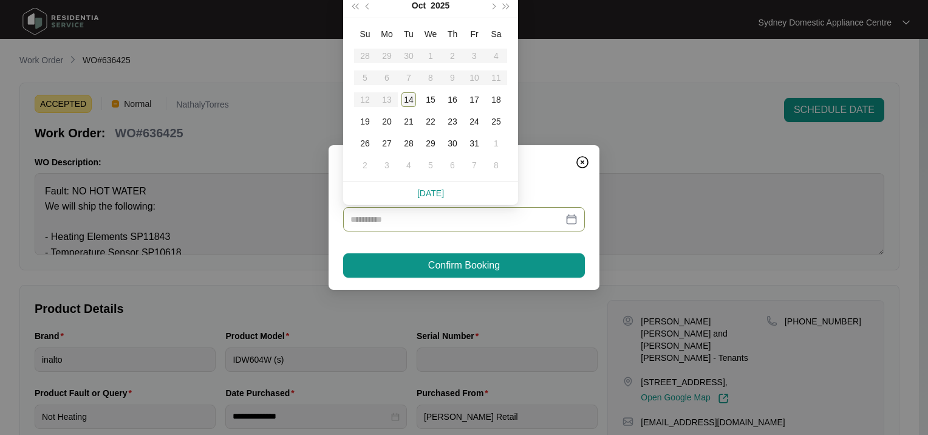
click at [413, 92] on div "14" at bounding box center [409, 99] width 15 height 15
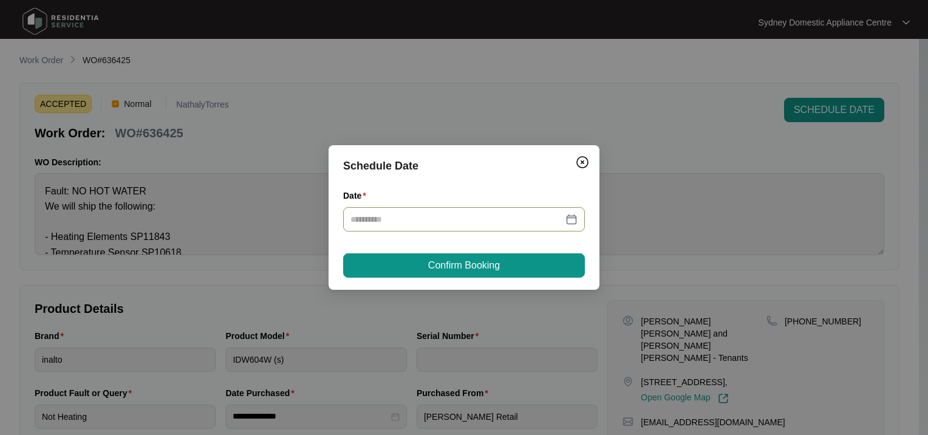
type input "**********"
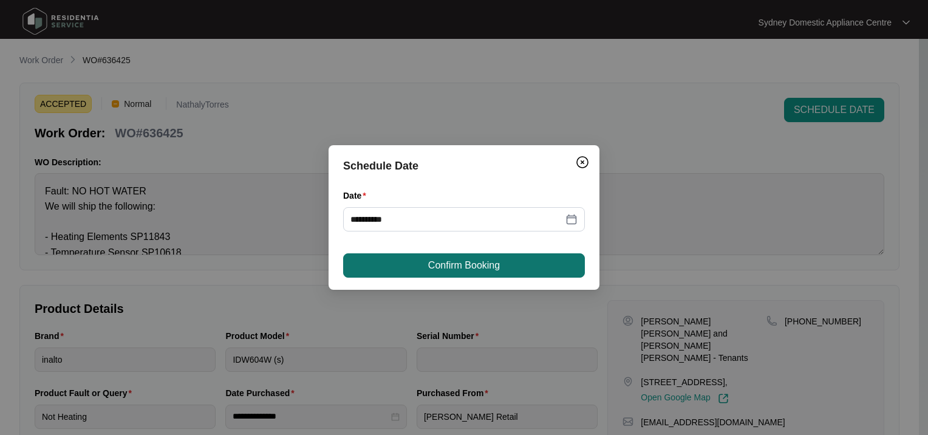
click at [397, 265] on button "Confirm Booking" at bounding box center [464, 265] width 242 height 24
